Goal: Transaction & Acquisition: Subscribe to service/newsletter

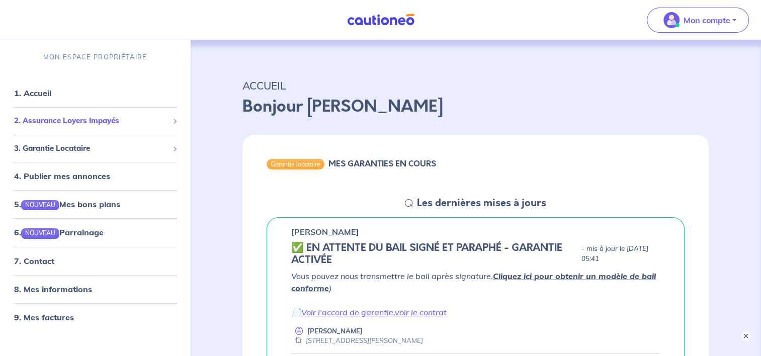
click at [76, 116] on span "2. Assurance Loyers Impayés" at bounding box center [91, 121] width 154 height 12
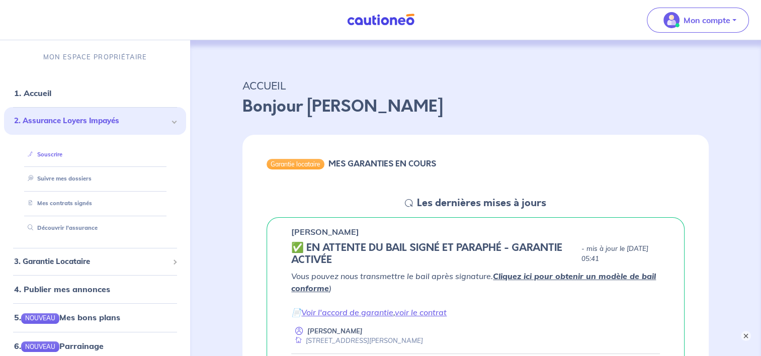
click at [53, 158] on link "Souscrire" at bounding box center [43, 154] width 39 height 7
click at [742, 333] on button "×" at bounding box center [746, 336] width 12 height 12
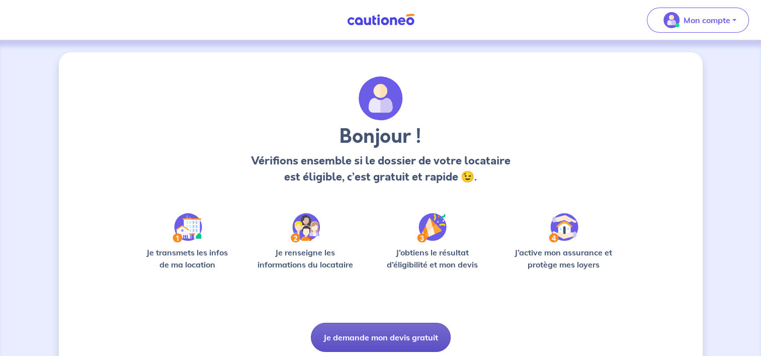
click at [361, 334] on button "Je demande mon devis gratuit" at bounding box center [381, 337] width 140 height 29
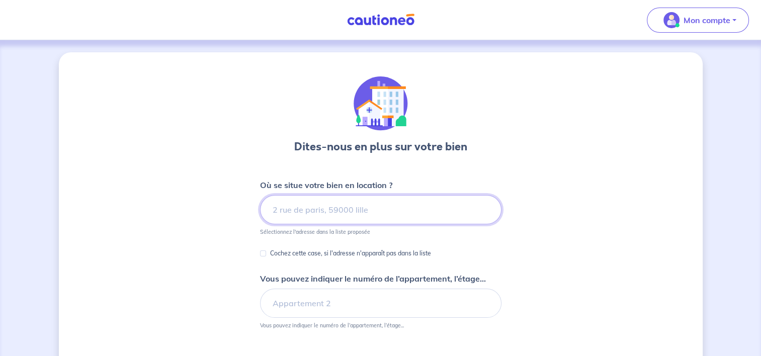
click at [386, 211] on input at bounding box center [380, 209] width 241 height 29
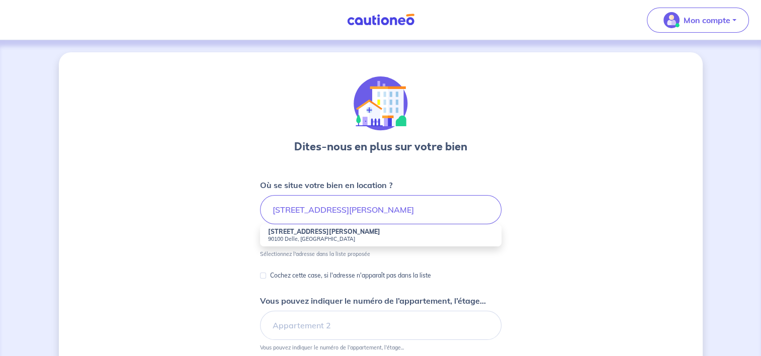
click at [299, 239] on small "90100 Delle, [GEOGRAPHIC_DATA]" at bounding box center [380, 238] width 225 height 7
type input "[STREET_ADDRESS][PERSON_NAME]"
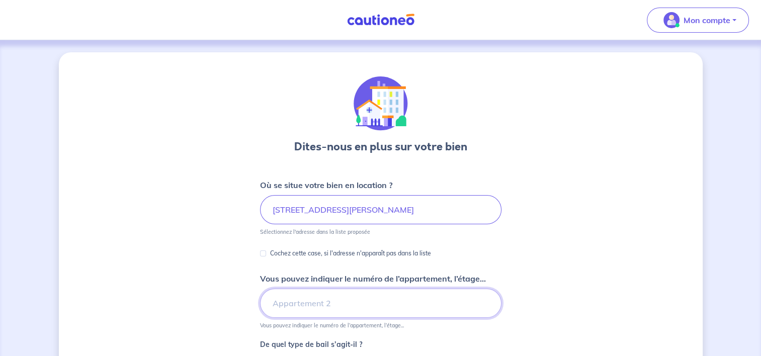
click at [286, 300] on input "Vous pouvez indiquer le numéro de l’appartement, l’étage..." at bounding box center [380, 303] width 241 height 29
type input "r"
type input "1"
click at [301, 303] on input "rdc+1 doite" at bounding box center [380, 303] width 241 height 29
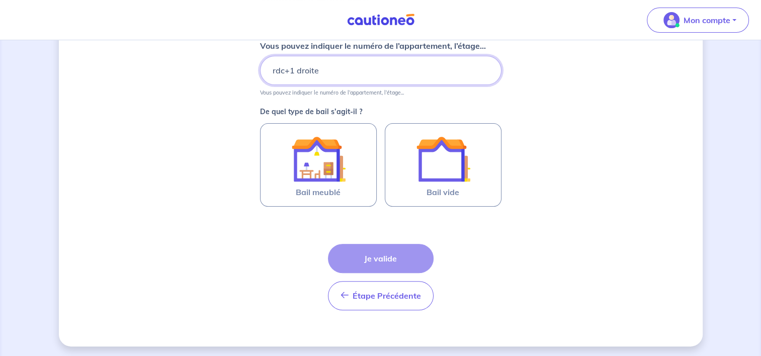
scroll to position [234, 0]
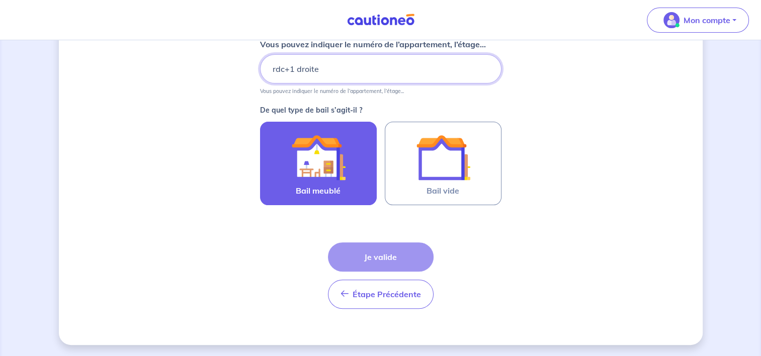
type input "rdc+1 droite"
click at [322, 162] on img at bounding box center [318, 157] width 54 height 54
click at [0, 0] on input "Bail meublé" at bounding box center [0, 0] width 0 height 0
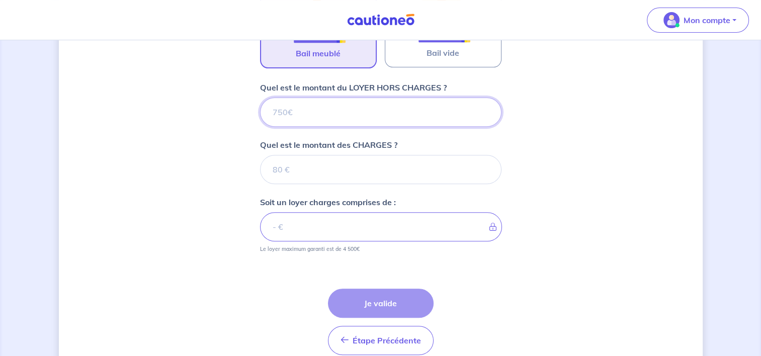
scroll to position [417, 0]
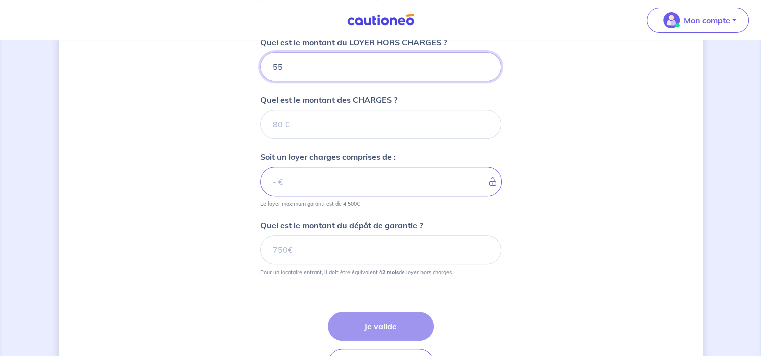
type input "550"
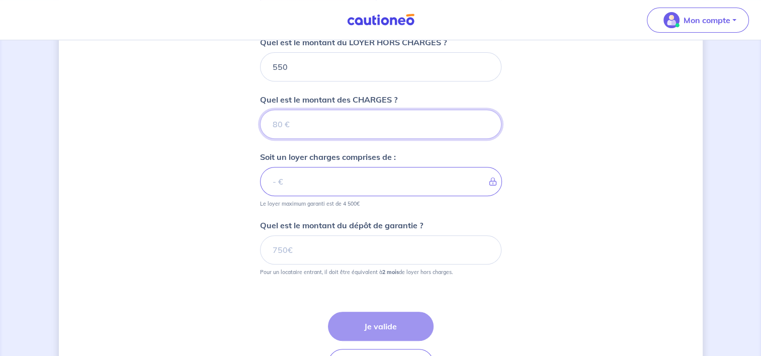
click at [291, 125] on input "Quel est le montant des CHARGES ?" at bounding box center [380, 124] width 241 height 29
type input "25"
type input "575"
type input "25"
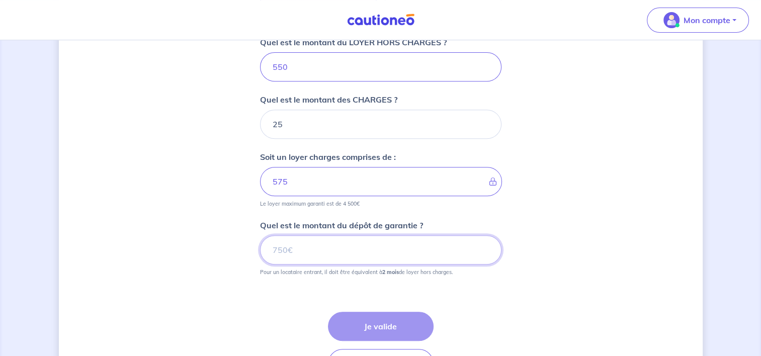
click at [327, 249] on input "Quel est le montant du dépôt de garantie ?" at bounding box center [380, 249] width 241 height 29
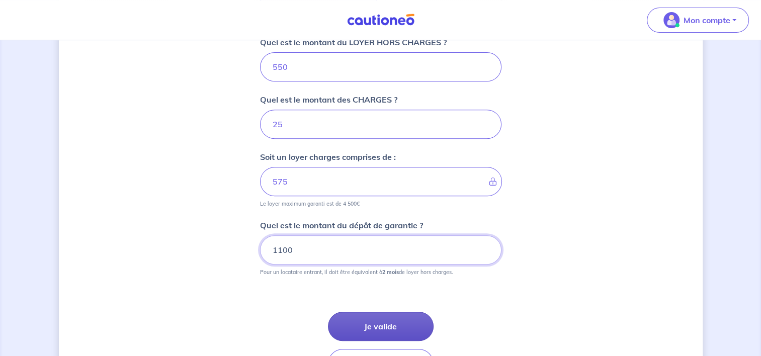
type input "1100"
click at [387, 320] on button "Je valide" at bounding box center [381, 326] width 106 height 29
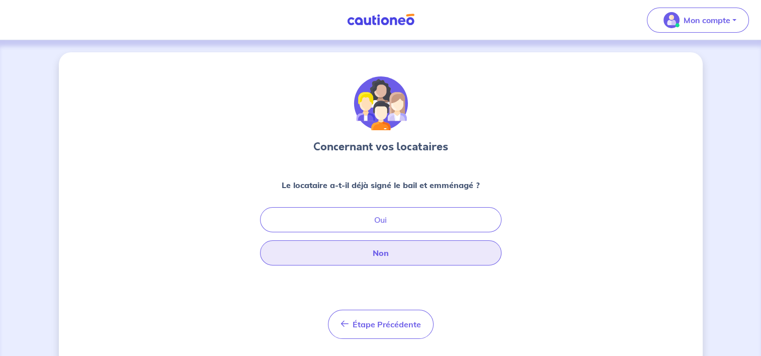
click at [370, 257] on button "Non" at bounding box center [380, 252] width 241 height 25
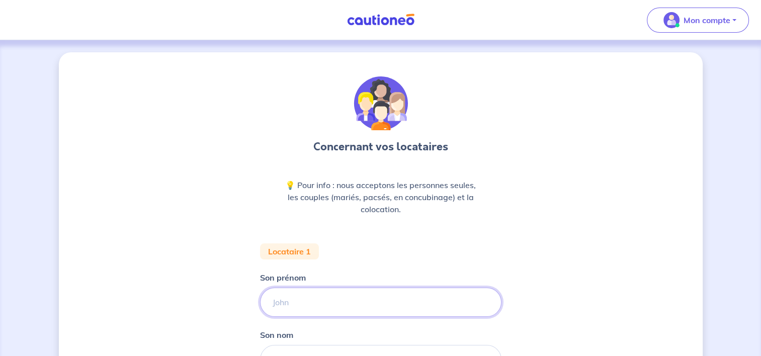
click at [298, 297] on input "Son prénom" at bounding box center [380, 302] width 241 height 29
type input "souhila"
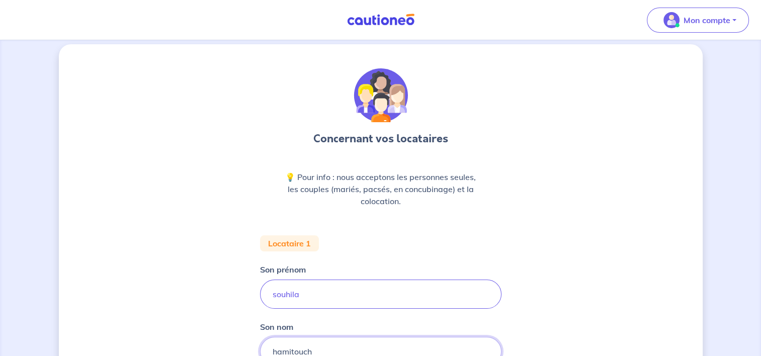
type input "hamitouch"
drag, startPoint x: 760, startPoint y: 135, endPoint x: 765, endPoint y: 179, distance: 44.5
click at [760, 179] on html "Mon compte Me déconnecter Concernant vos locataires 💡 Pour info : nous accepton…" at bounding box center [380, 341] width 761 height 699
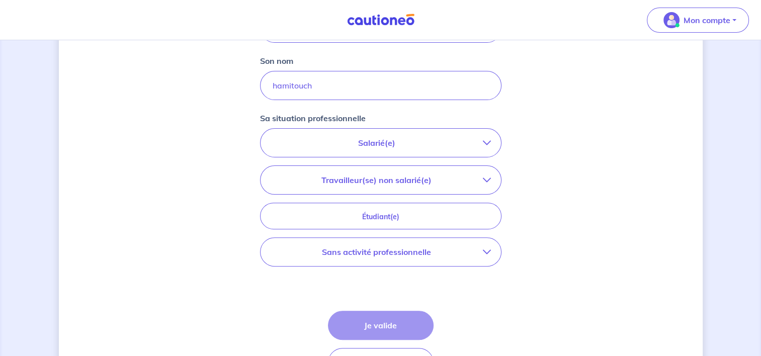
scroll to position [275, 0]
click at [342, 145] on p "Salarié(e)" at bounding box center [376, 142] width 212 height 12
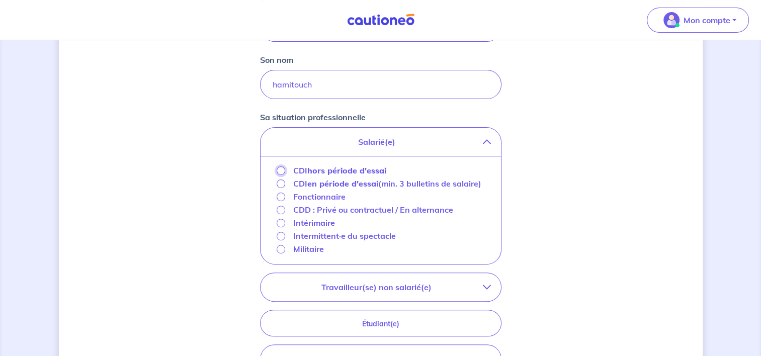
click at [281, 171] on input "CDI hors période d'essai" at bounding box center [281, 170] width 9 height 9
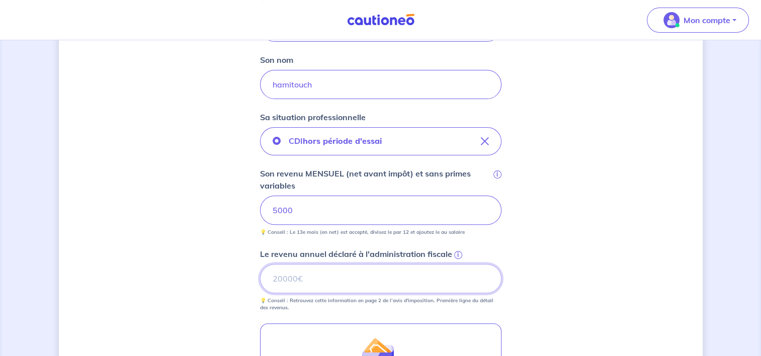
click at [288, 278] on input "Le revenu annuel déclaré à l'administration fiscale i" at bounding box center [380, 278] width 241 height 29
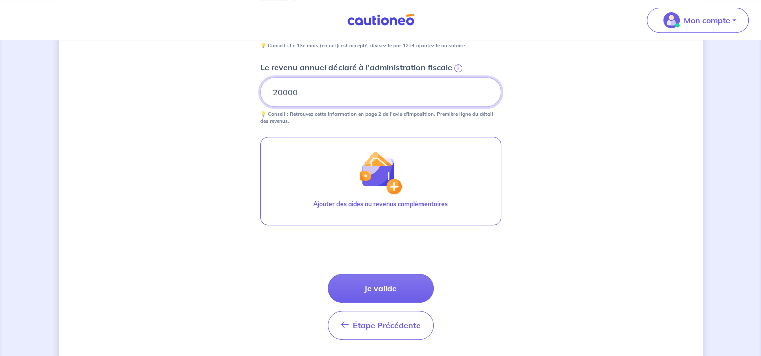
scroll to position [464, 0]
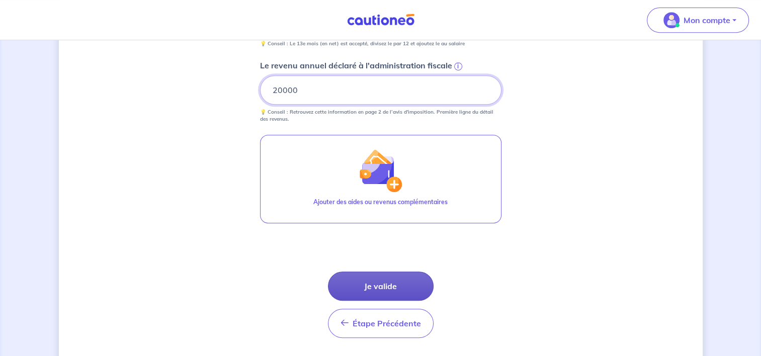
type input "20000"
click at [389, 288] on button "Je valide" at bounding box center [381, 285] width 106 height 29
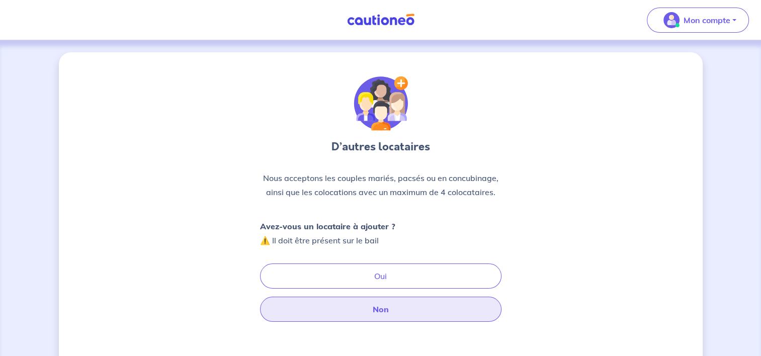
click at [383, 312] on button "Non" at bounding box center [380, 309] width 241 height 25
